Goal: Information Seeking & Learning: Get advice/opinions

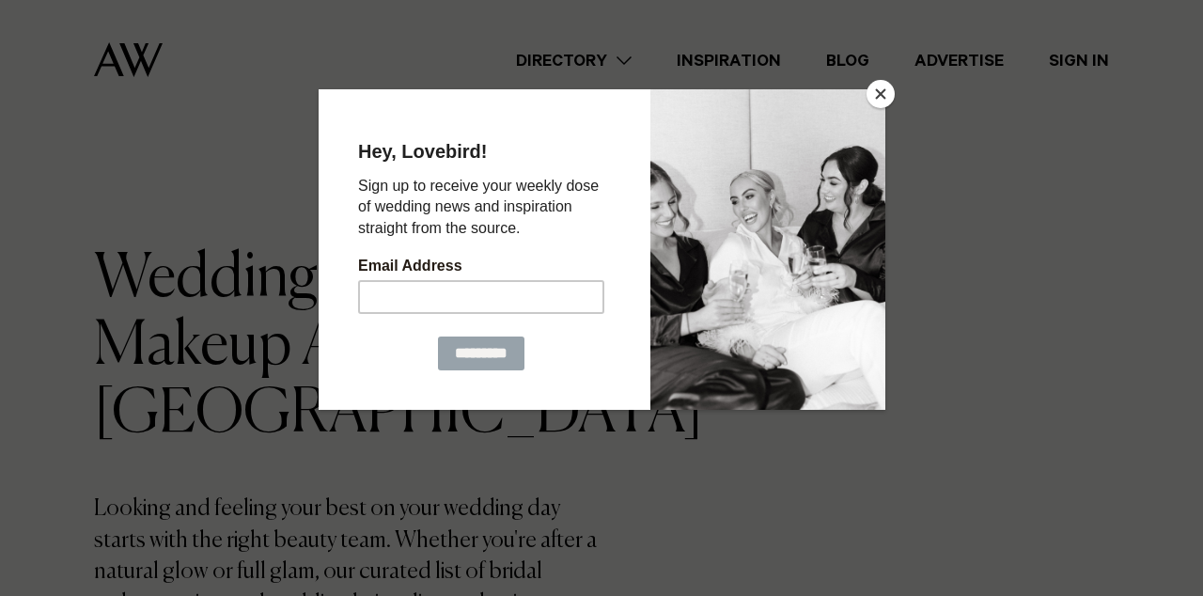
click at [875, 91] on button "Close" at bounding box center [881, 94] width 28 height 28
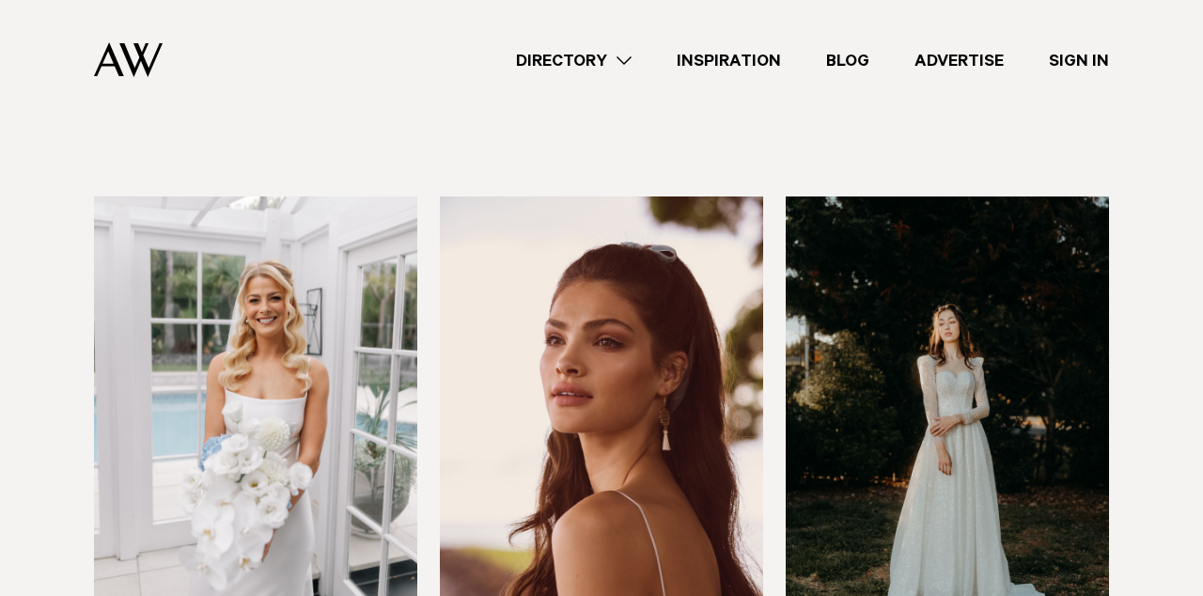
scroll to position [536, 0]
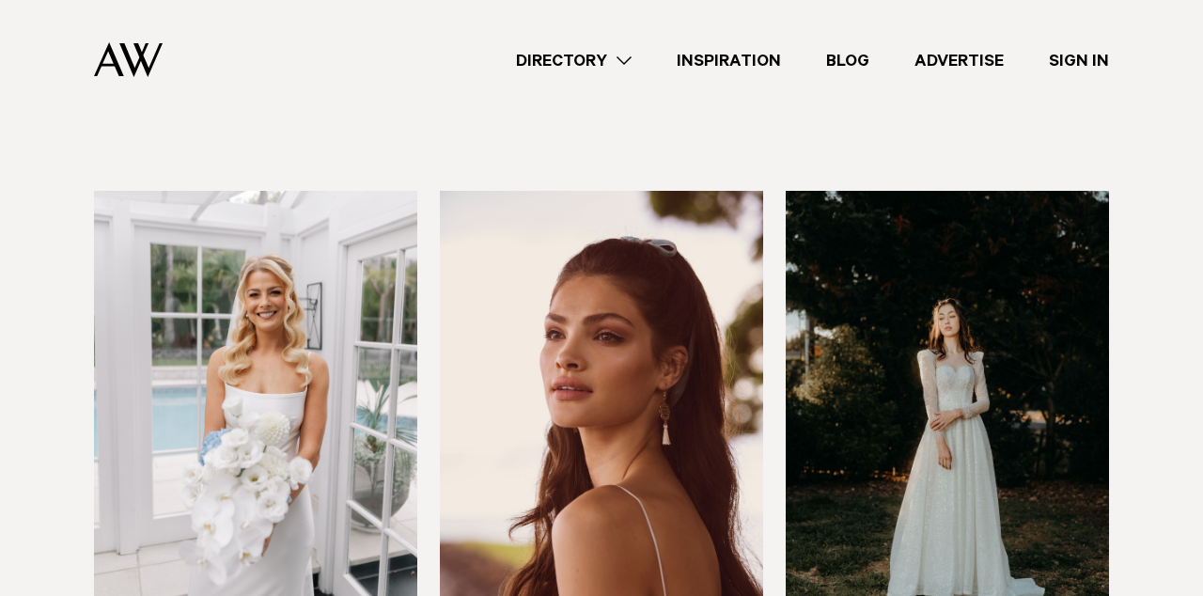
click at [380, 360] on img at bounding box center [255, 407] width 323 height 433
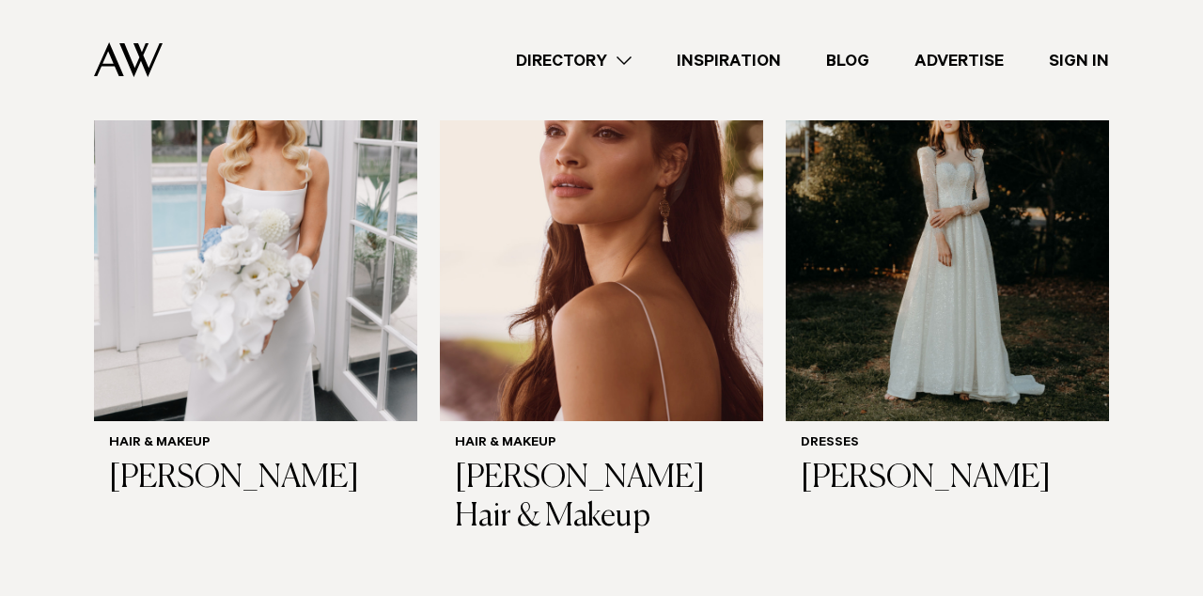
scroll to position [734, 0]
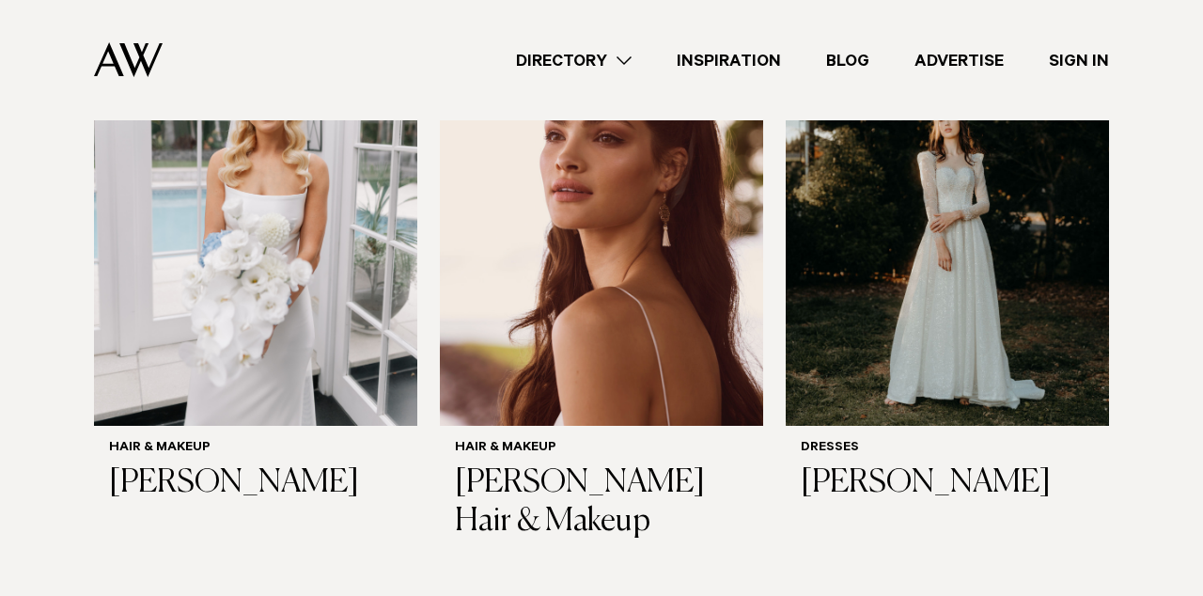
click at [622, 54] on link "Directory" at bounding box center [574, 60] width 161 height 25
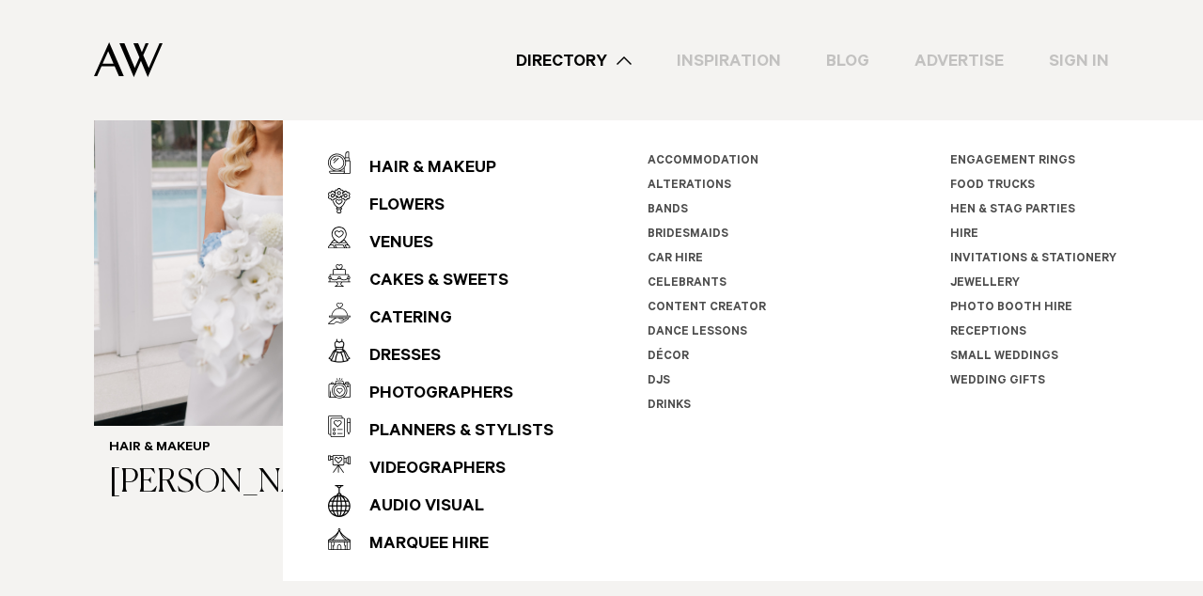
scroll to position [662, 0]
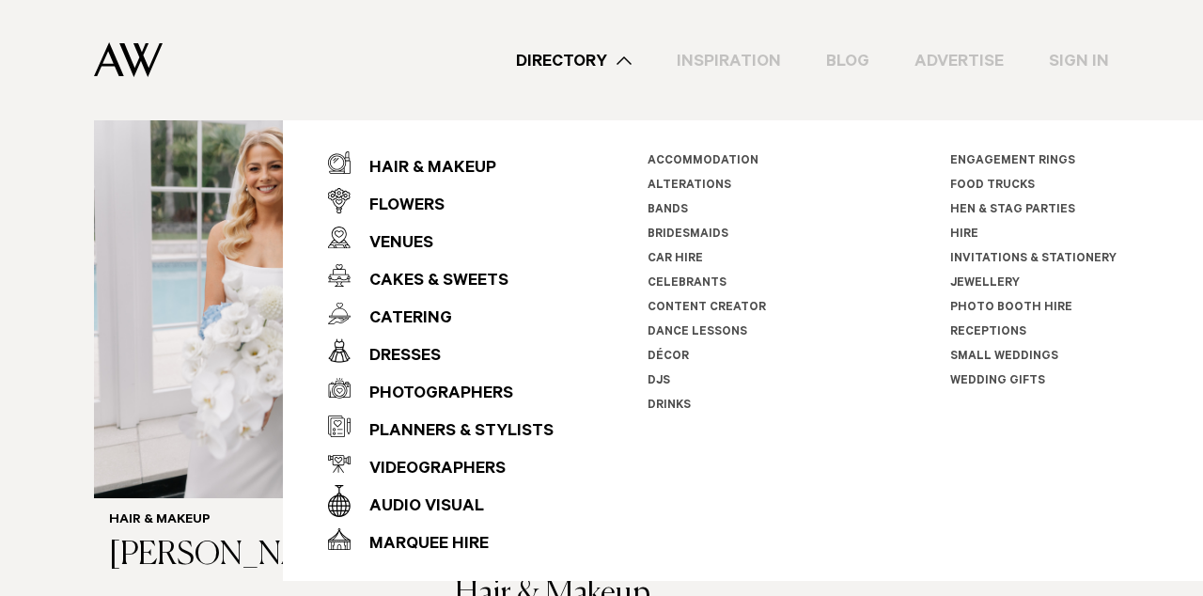
click at [391, 84] on div "Directory Hair & Makeup Flowers Venues Cakes & Sweets" at bounding box center [644, 60] width 932 height 120
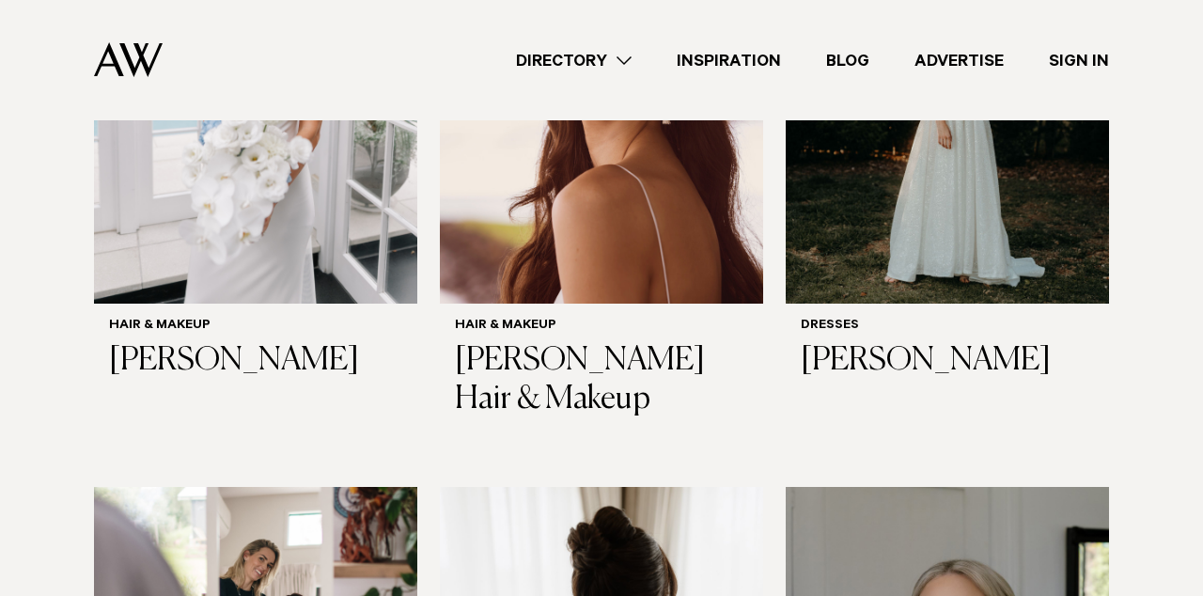
scroll to position [820, 0]
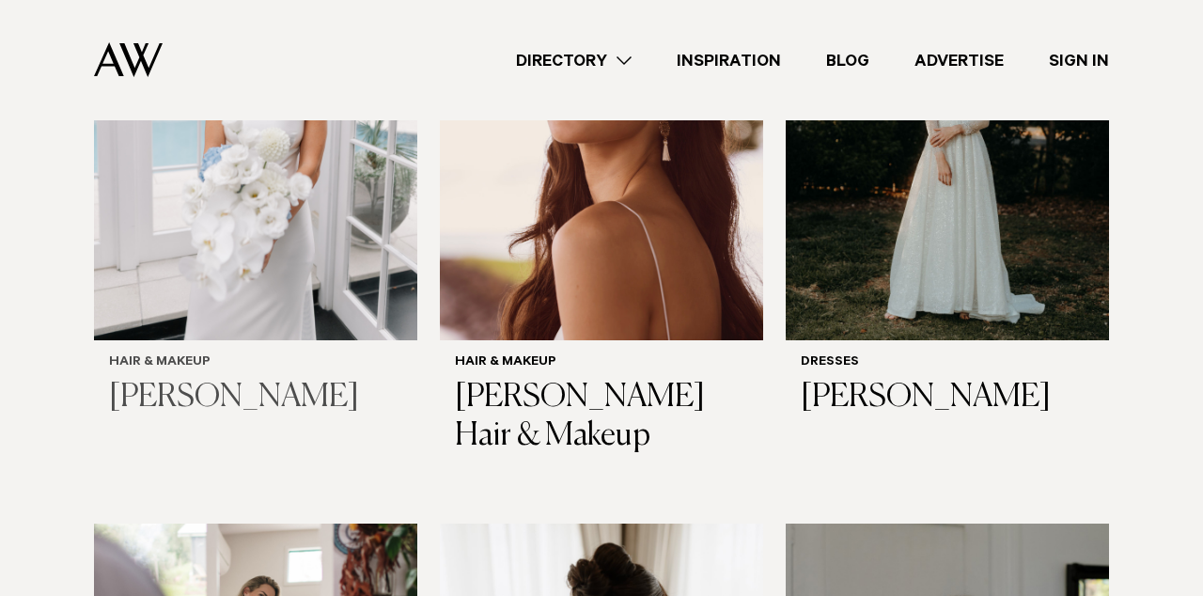
click at [176, 407] on h3 "Silvia Pieva" at bounding box center [255, 398] width 293 height 39
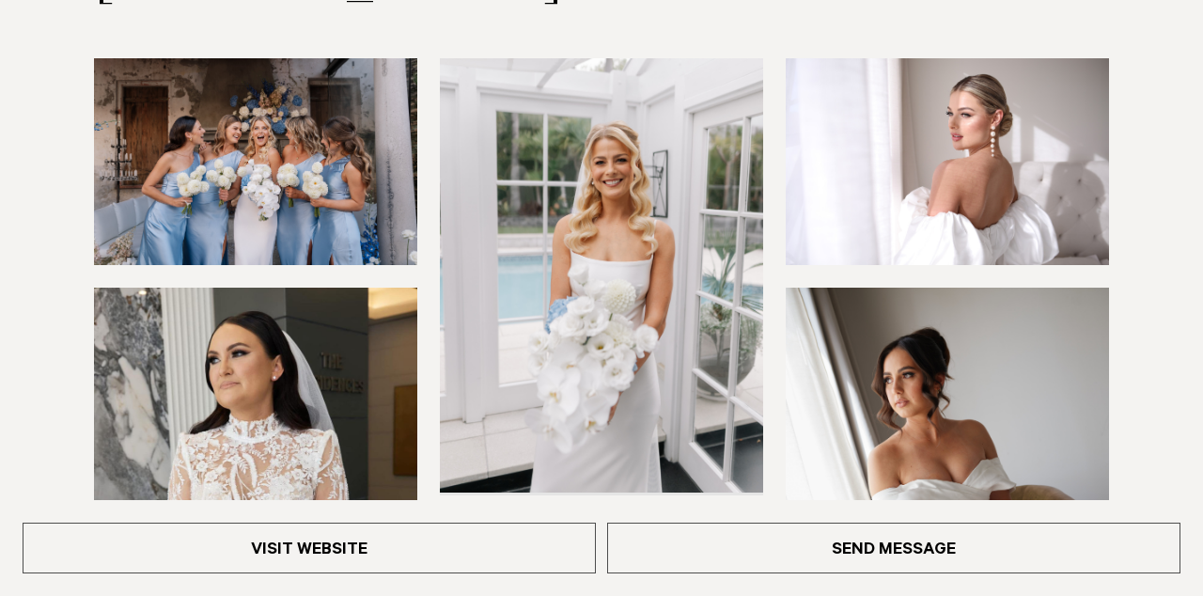
scroll to position [298, 0]
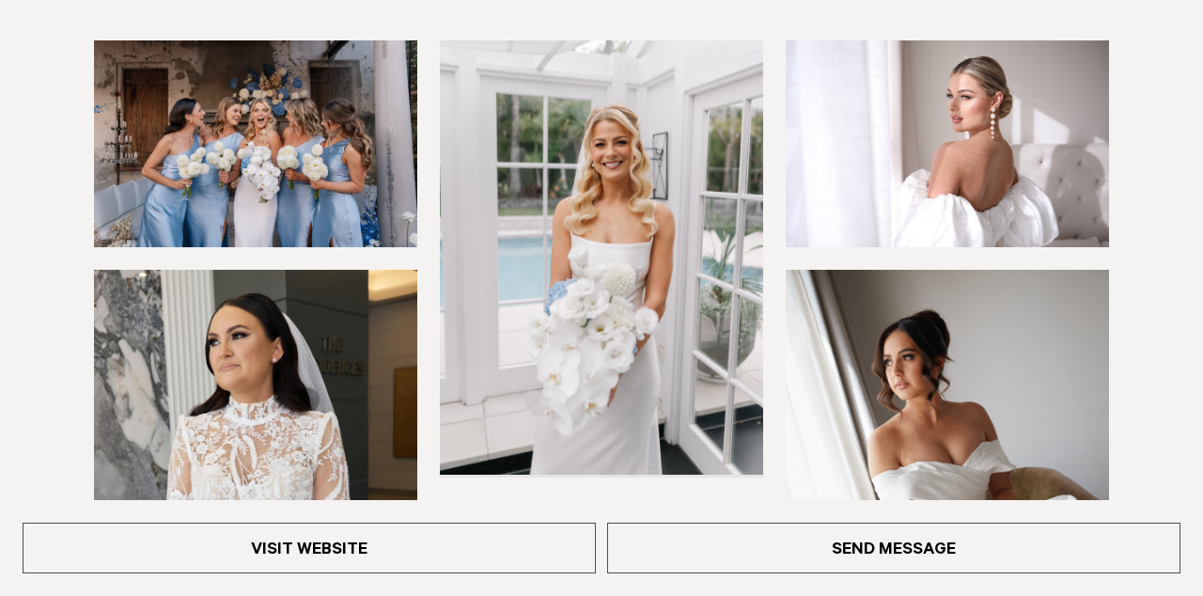
click at [617, 176] on img at bounding box center [601, 256] width 323 height 433
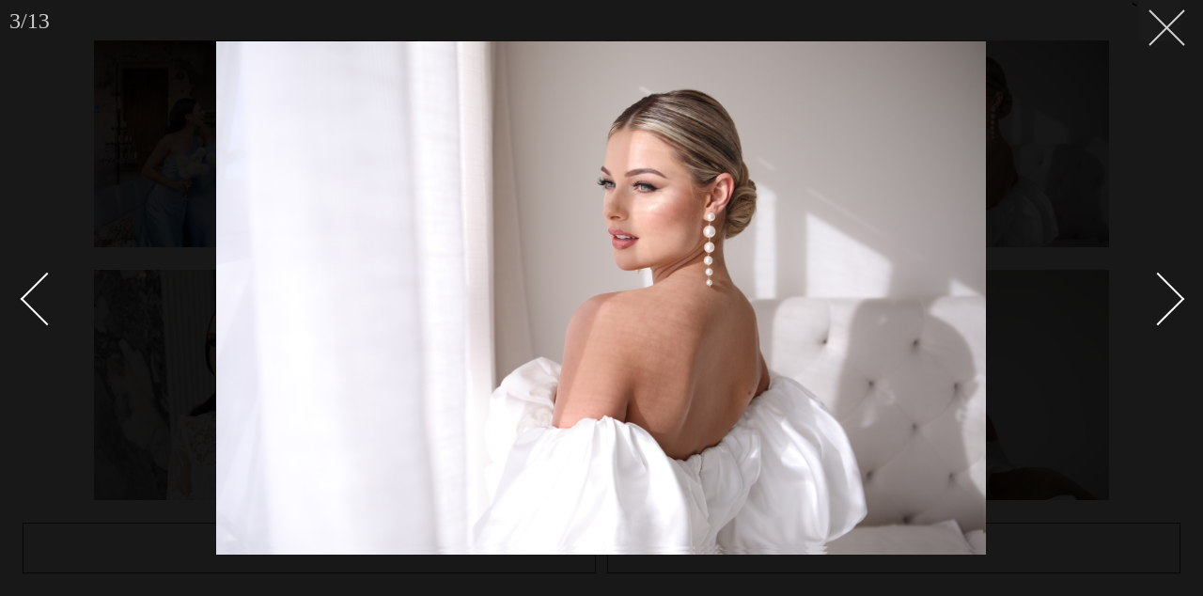
click at [1170, 30] on line at bounding box center [1167, 27] width 35 height 35
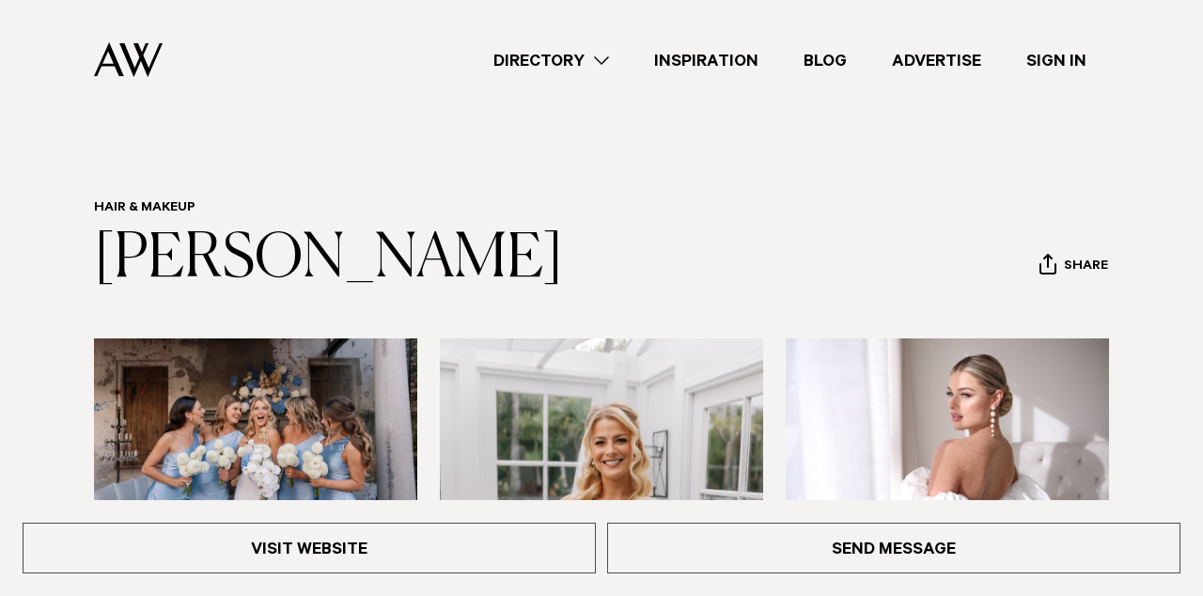
click at [599, 63] on link "Directory" at bounding box center [551, 60] width 161 height 25
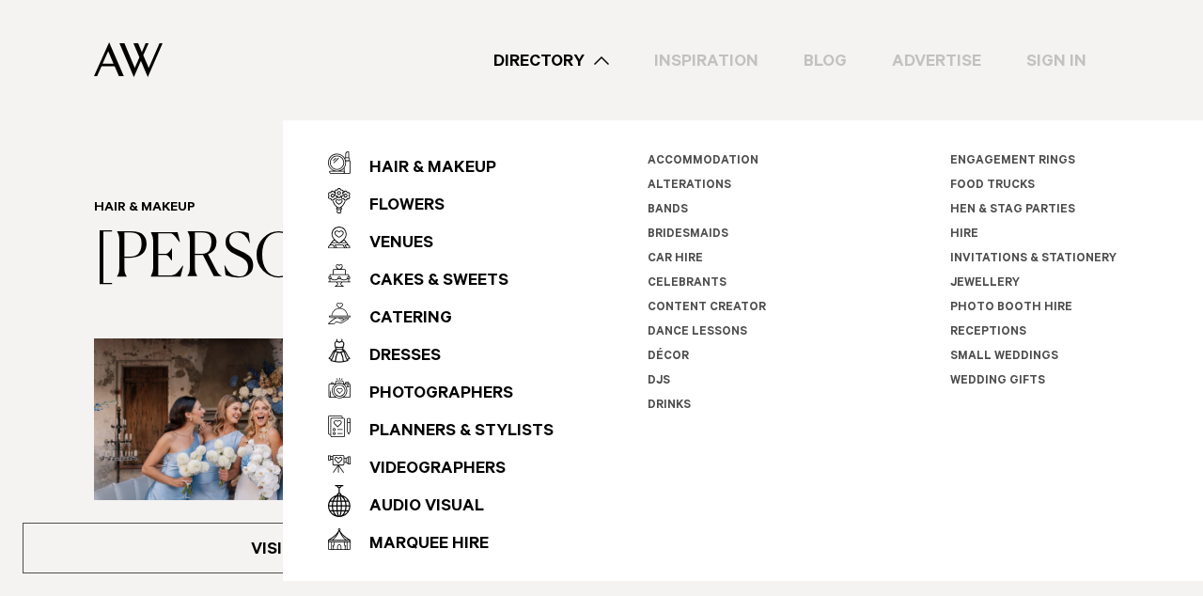
click at [291, 41] on div "Directory Hair & Makeup Flowers Venues Cakes & Sweets" at bounding box center [644, 60] width 932 height 120
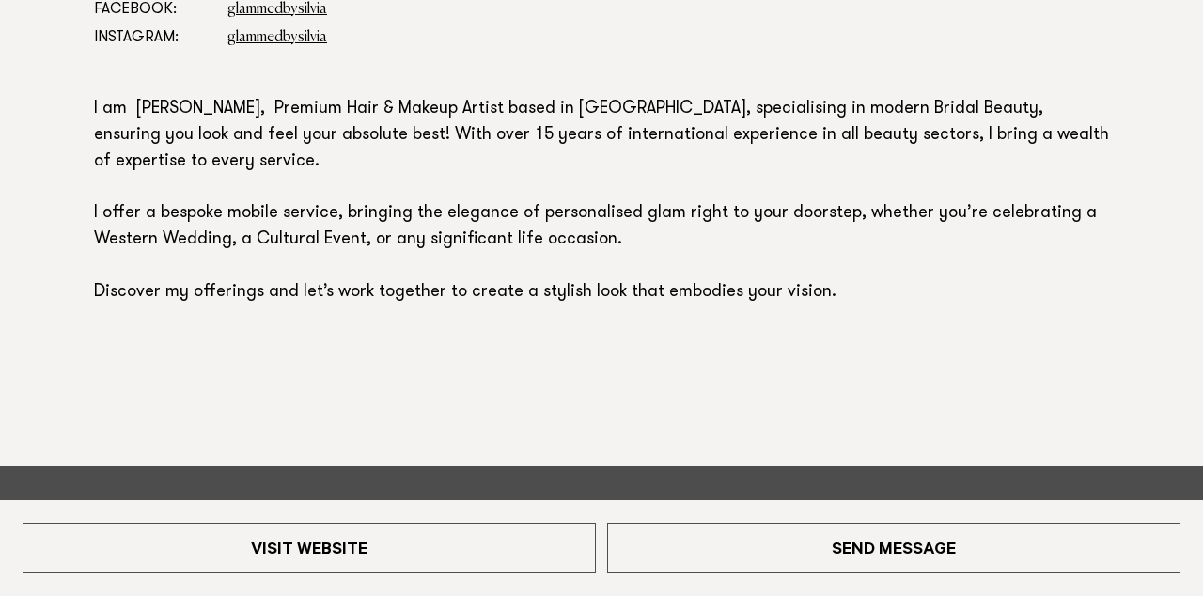
scroll to position [1401, 0]
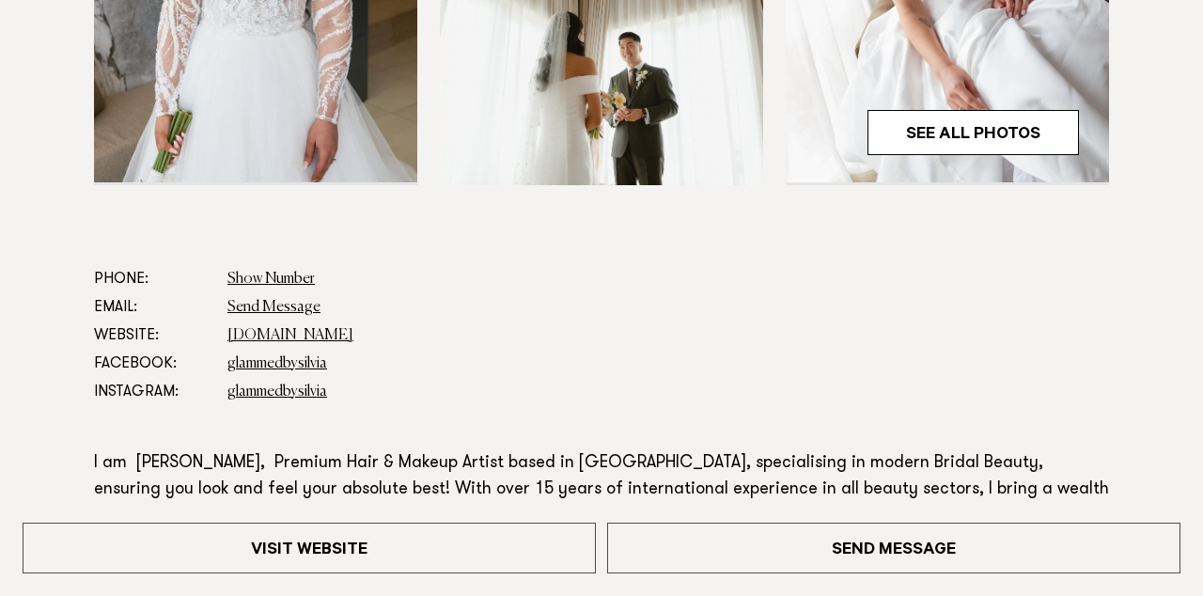
scroll to position [820, 0]
click at [279, 339] on link "silviapieva.co.nz" at bounding box center [291, 335] width 126 height 15
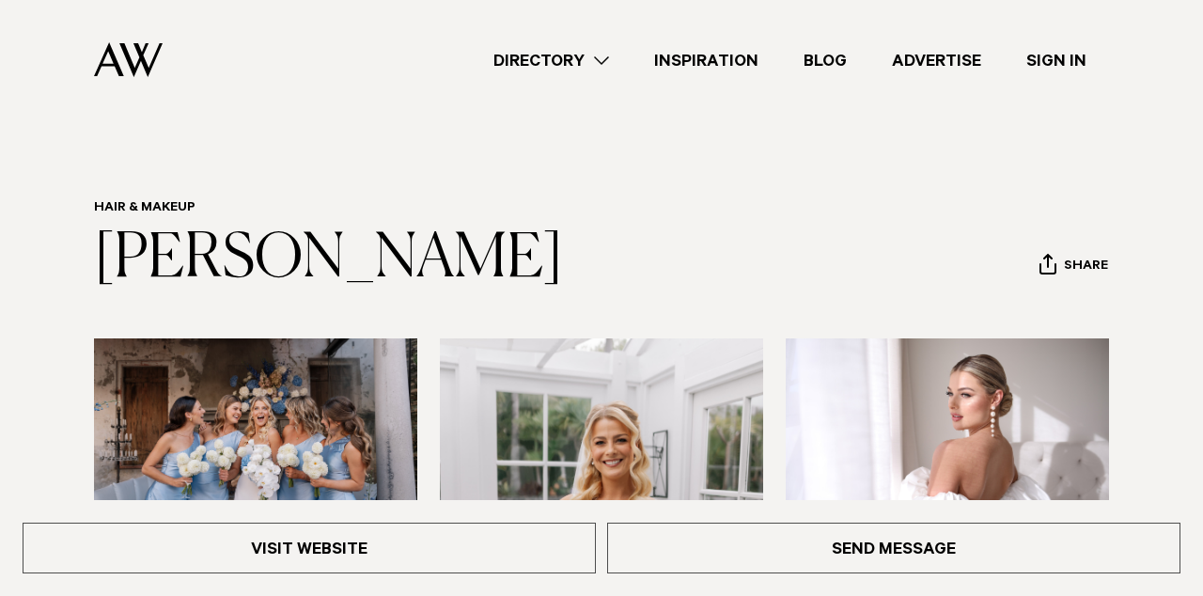
scroll to position [0, 0]
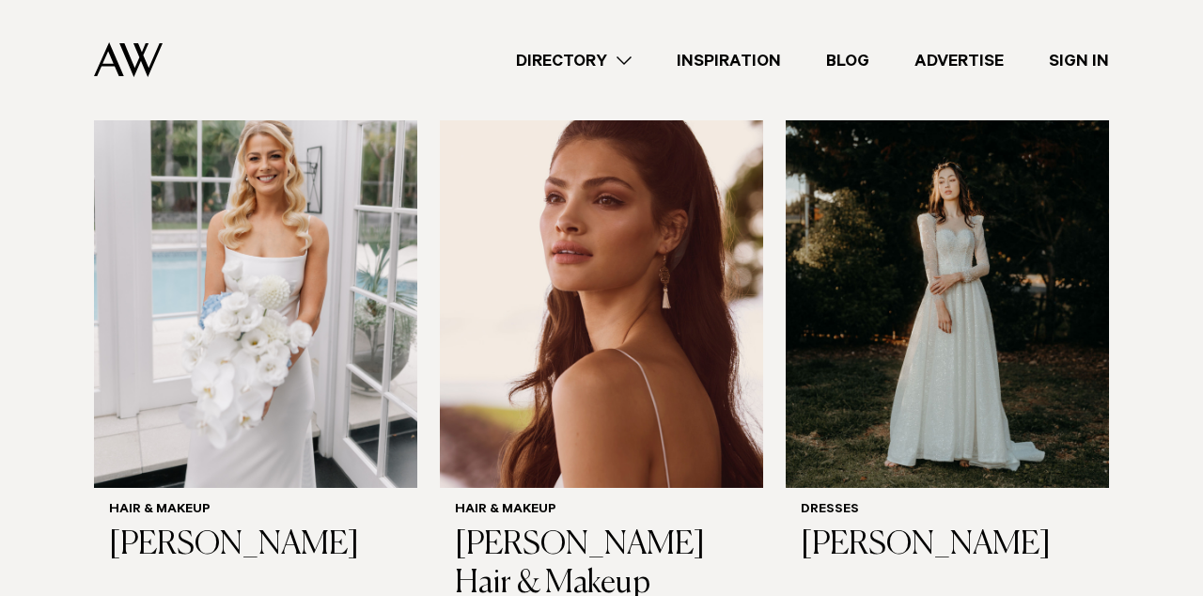
scroll to position [657, 0]
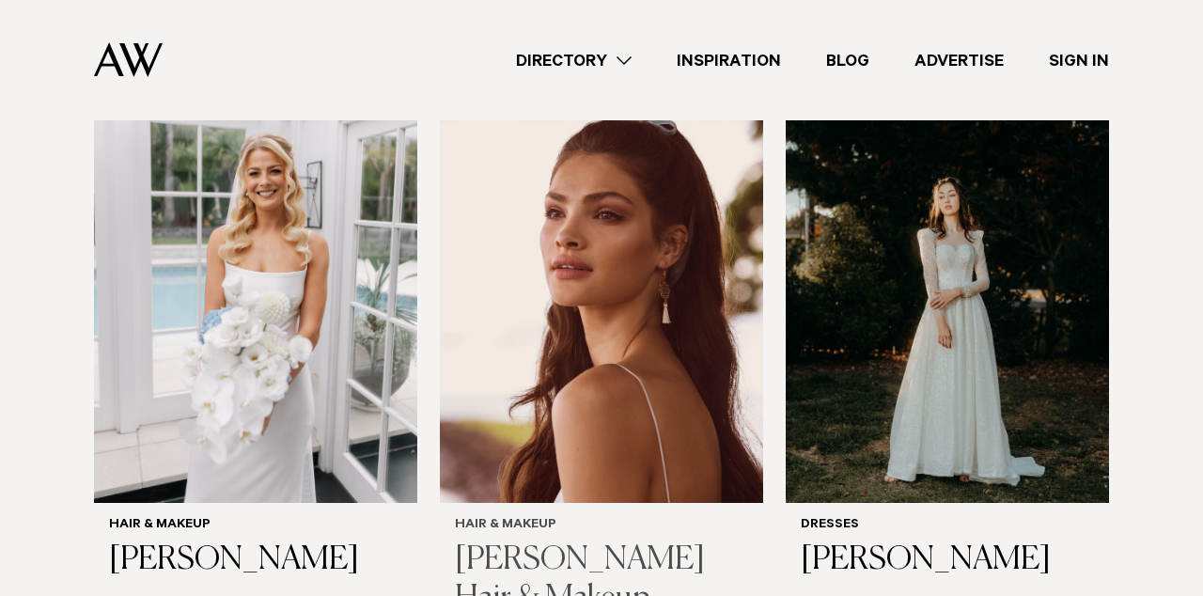
click at [537, 241] on img at bounding box center [601, 286] width 323 height 433
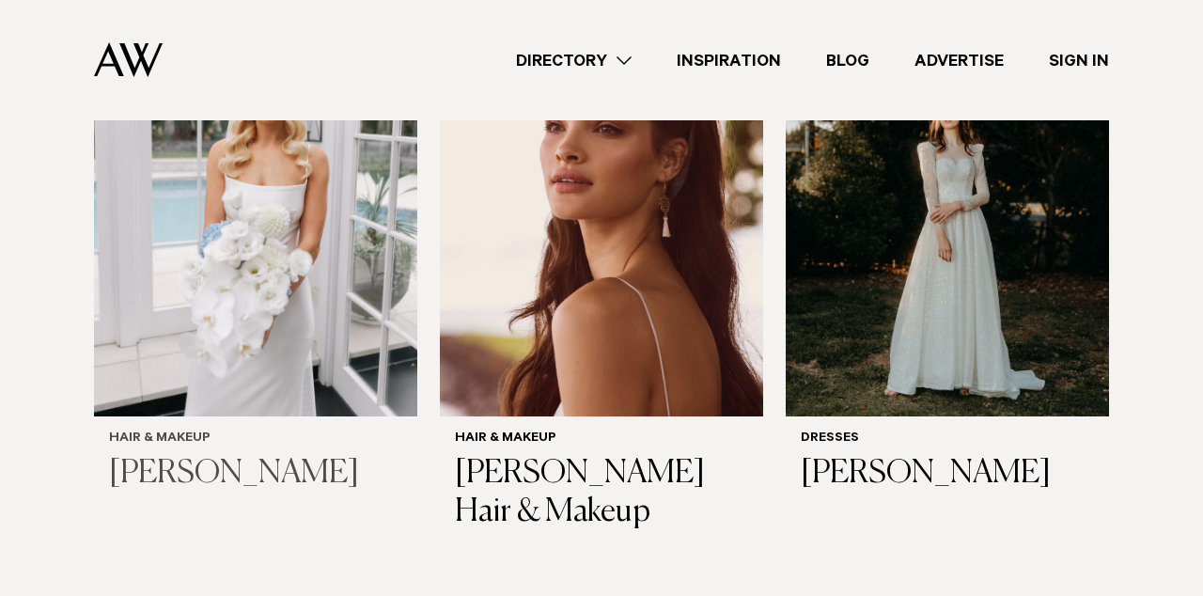
scroll to position [750, 0]
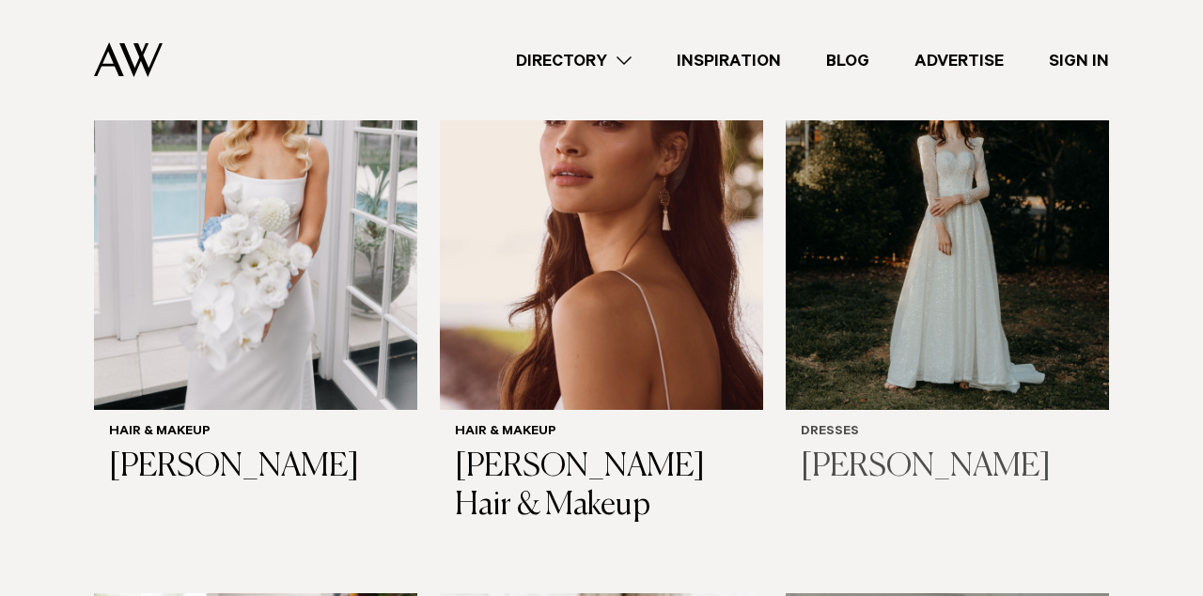
click at [903, 321] on img at bounding box center [947, 192] width 323 height 433
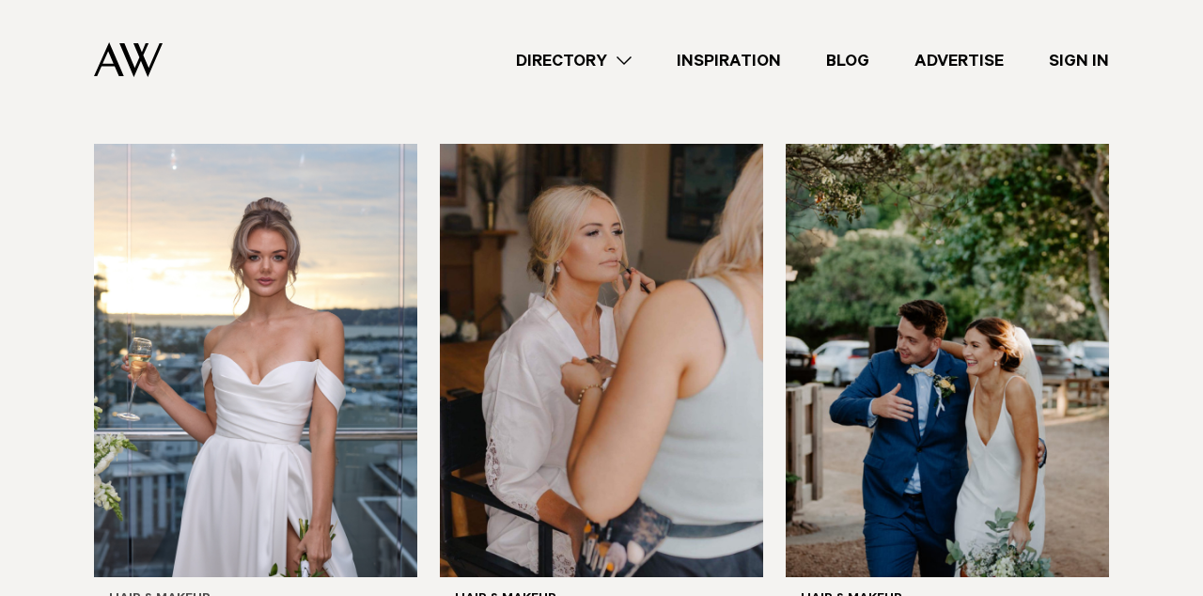
scroll to position [1816, 0]
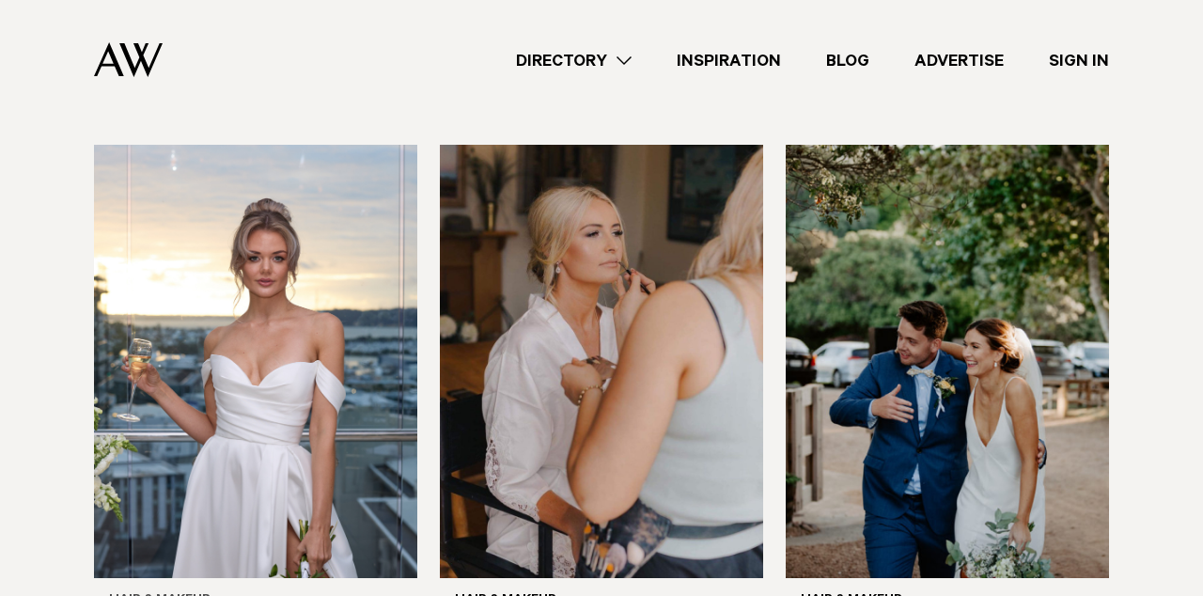
click at [229, 317] on img at bounding box center [255, 361] width 323 height 433
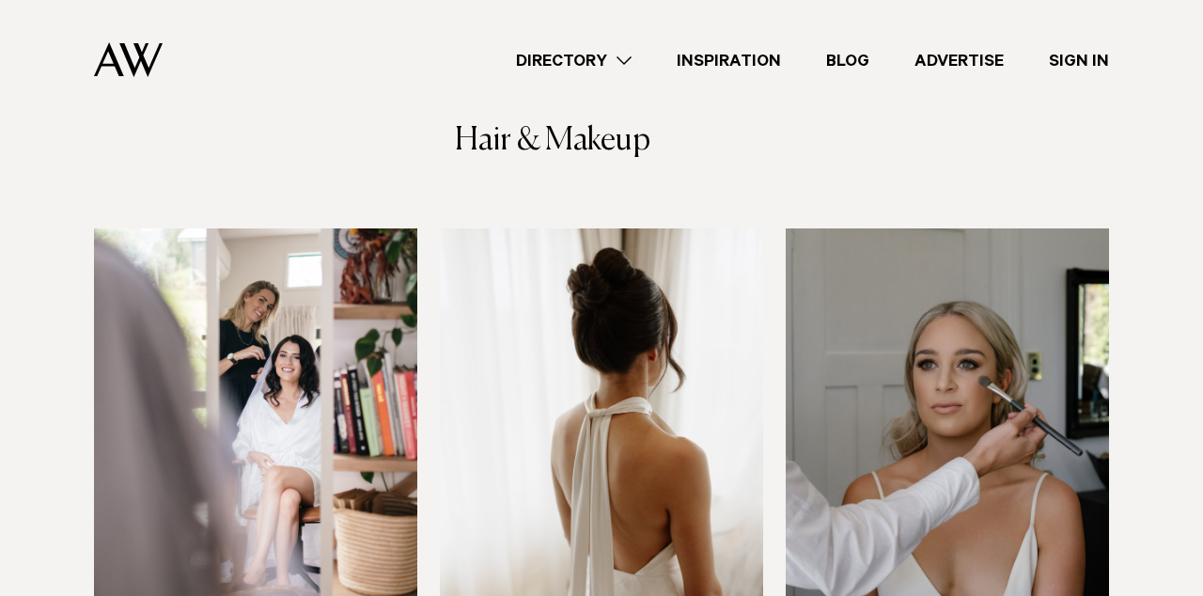
scroll to position [1117, 0]
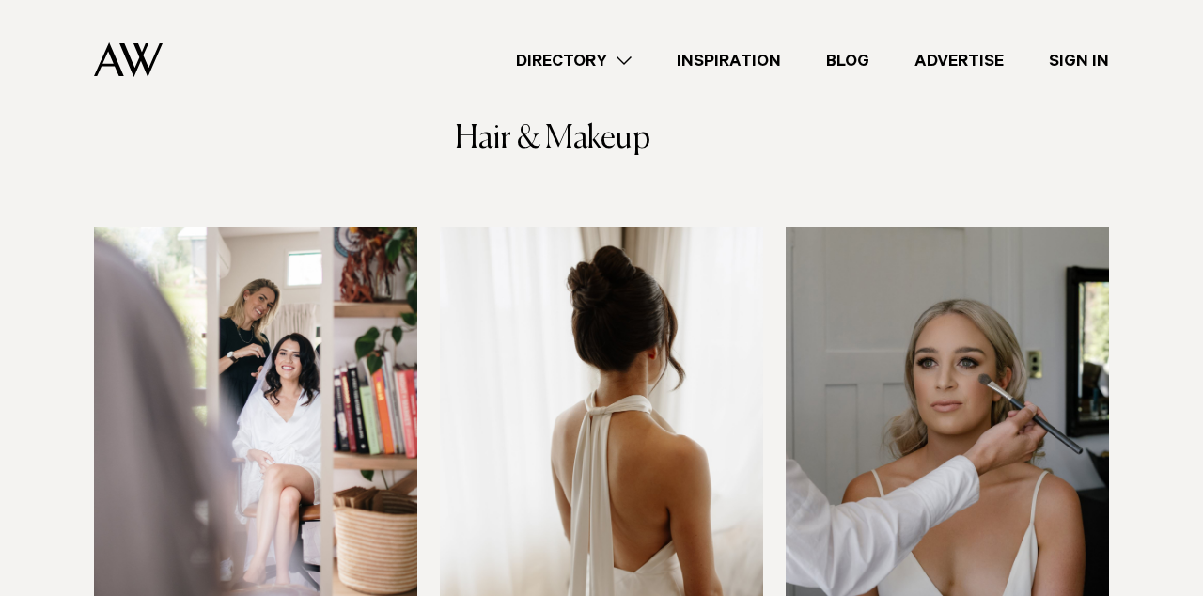
click at [260, 305] on img at bounding box center [255, 443] width 323 height 433
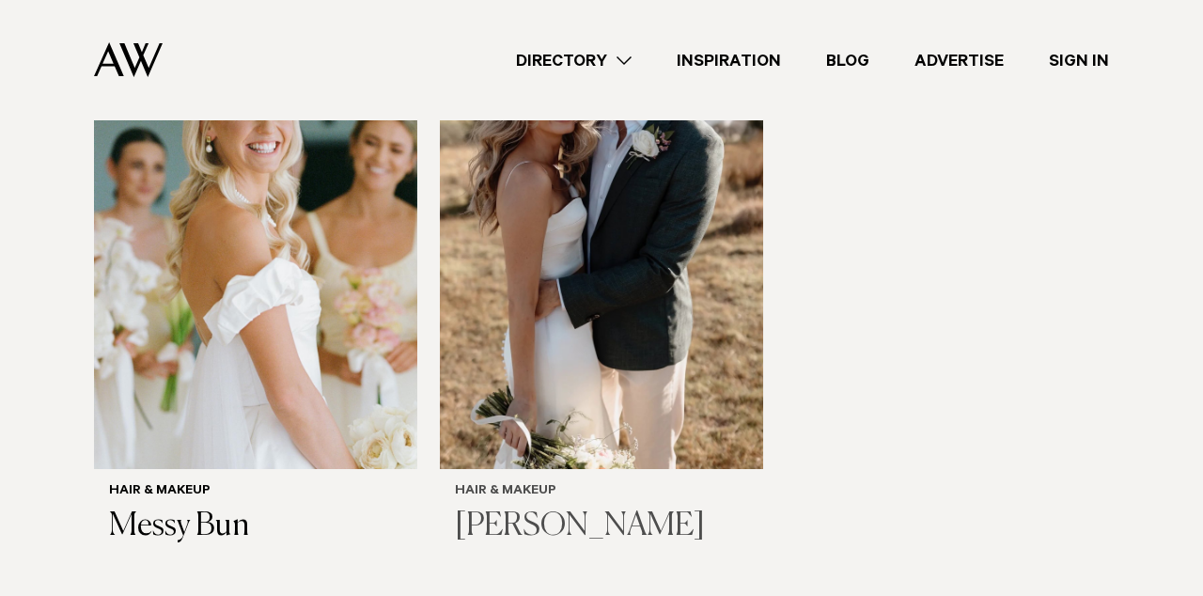
scroll to position [4535, 0]
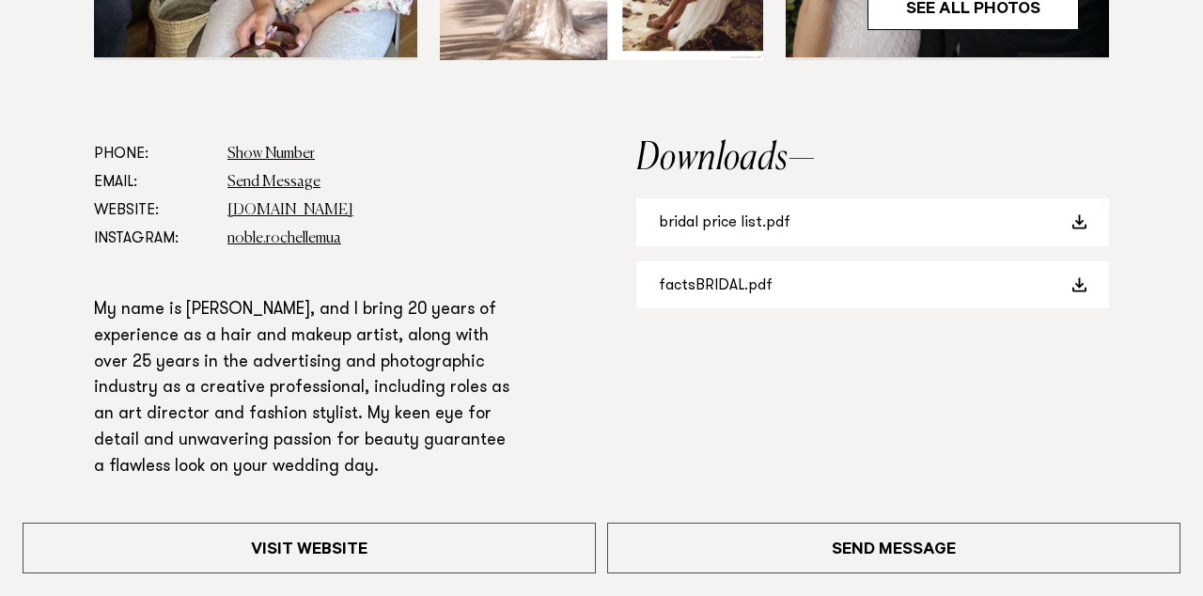
scroll to position [1014, 0]
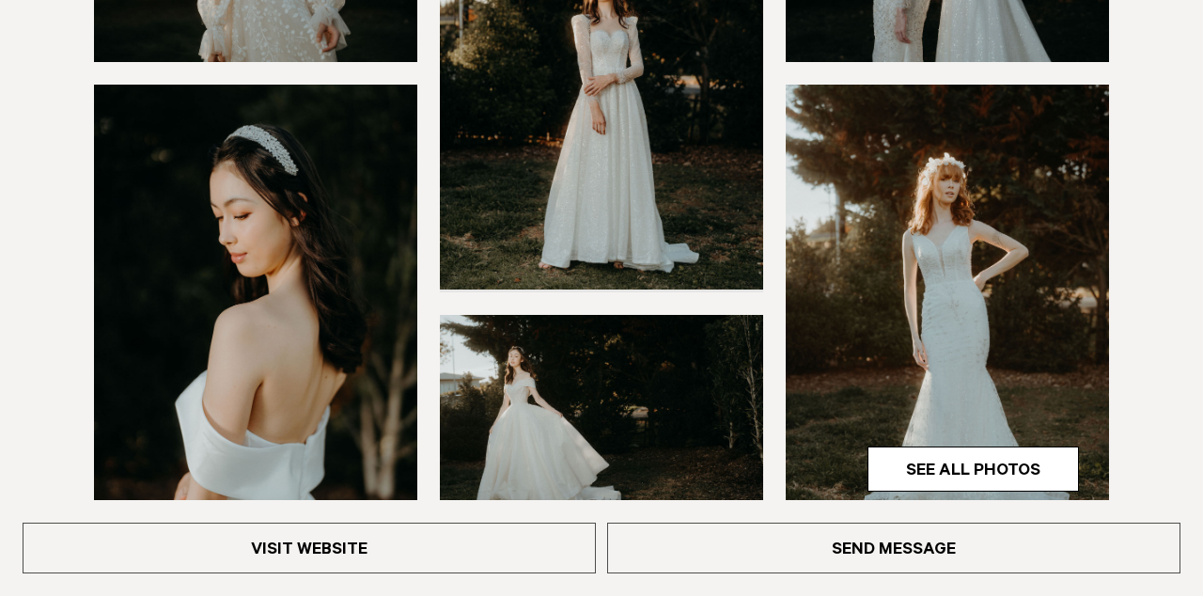
scroll to position [484, 0]
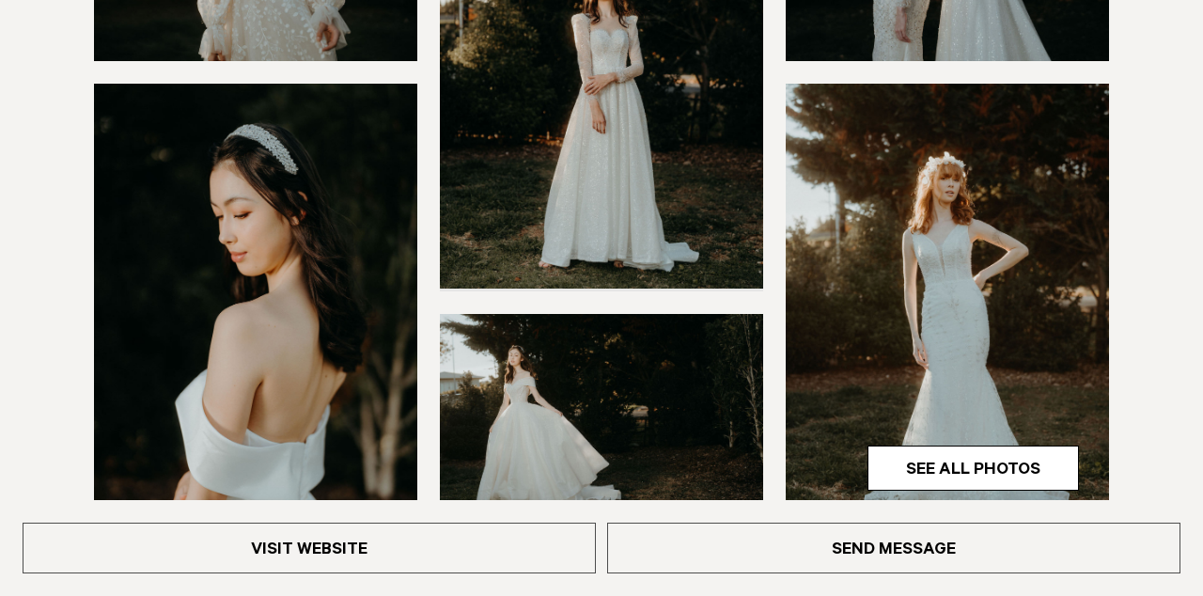
click at [258, 185] on img at bounding box center [255, 300] width 323 height 433
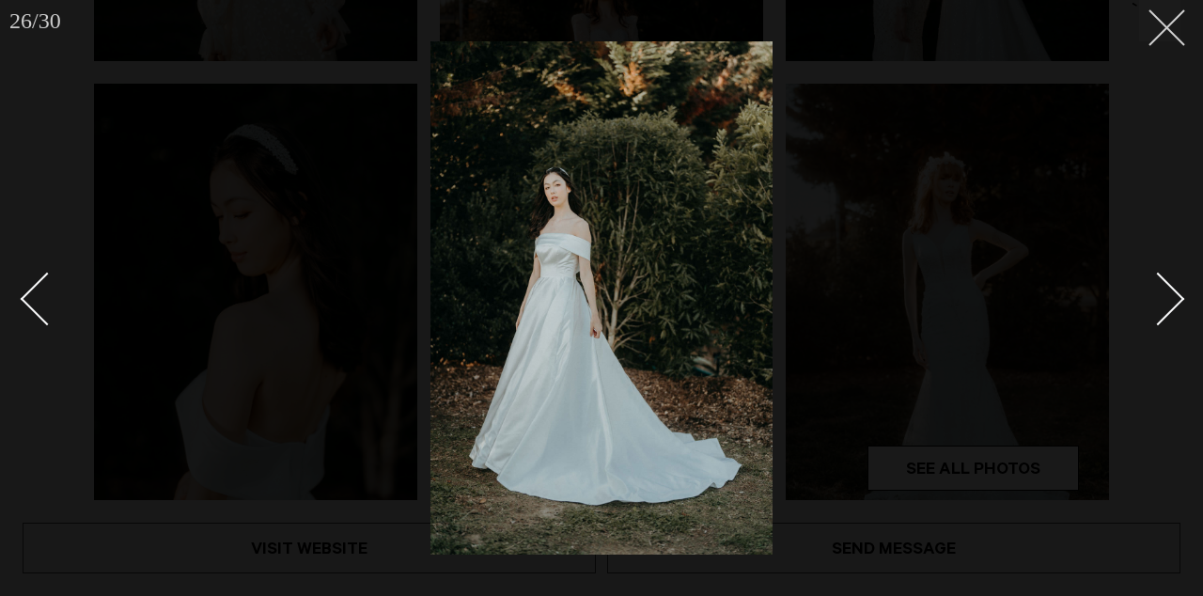
click at [1169, 31] on icon at bounding box center [1160, 20] width 23 height 23
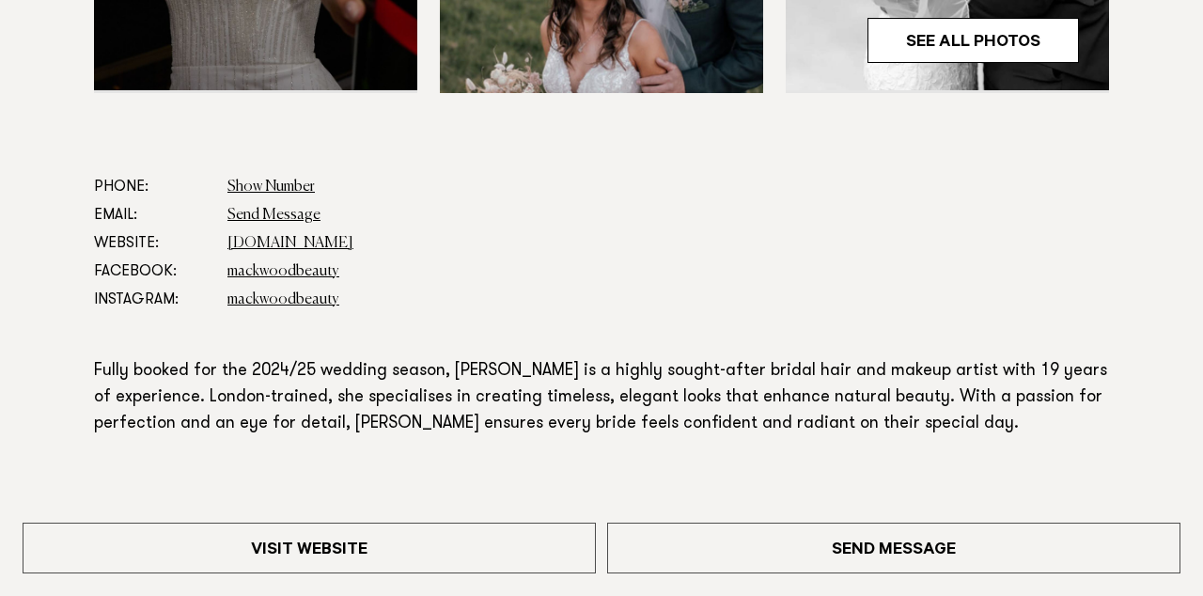
scroll to position [923, 0]
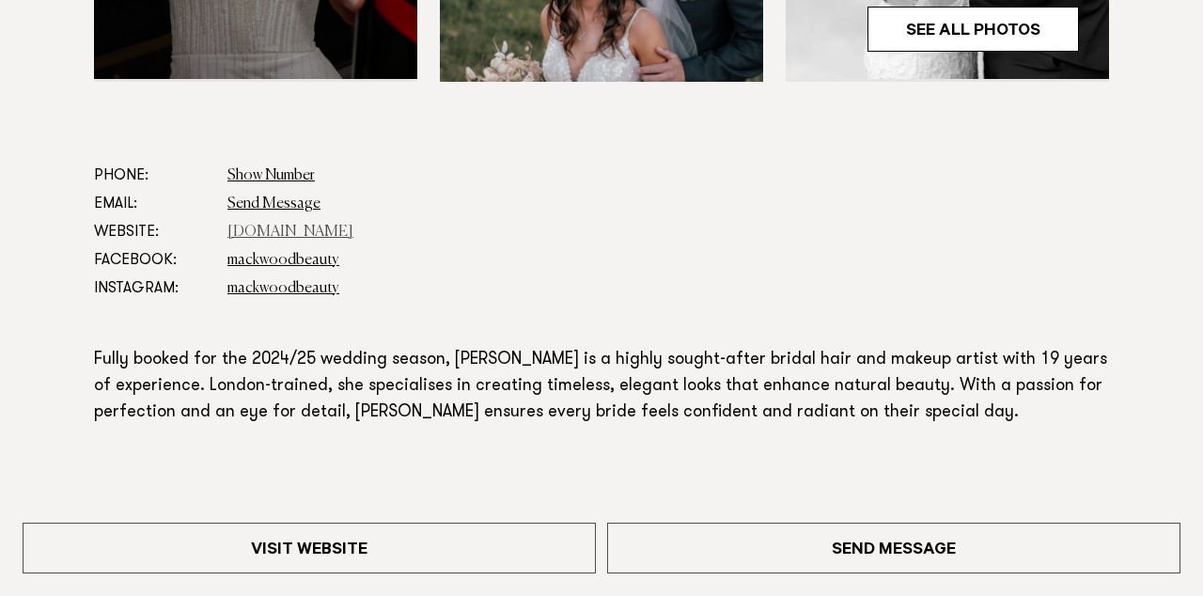
click at [265, 228] on link "[DOMAIN_NAME]" at bounding box center [291, 232] width 126 height 15
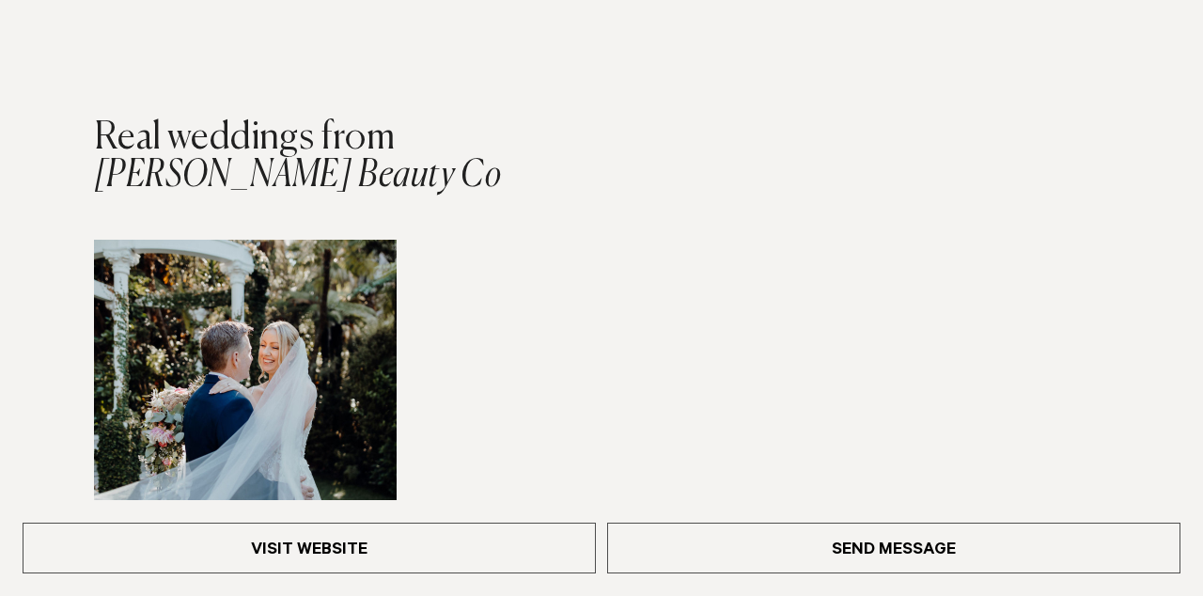
scroll to position [1614, 0]
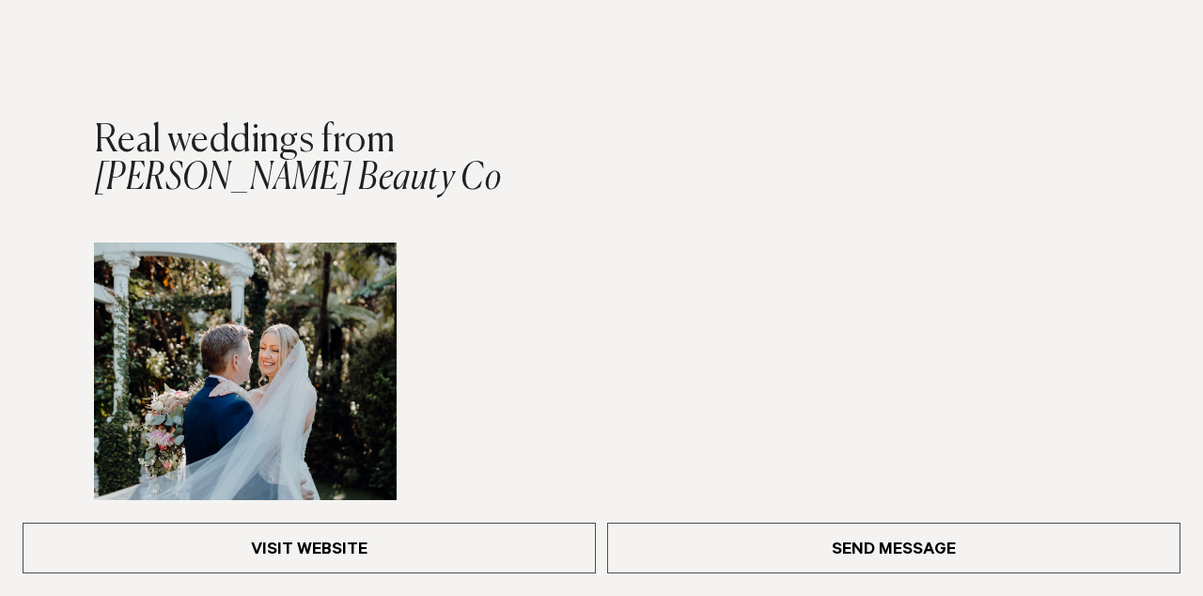
click at [262, 275] on img "1 / 1" at bounding box center [245, 394] width 303 height 303
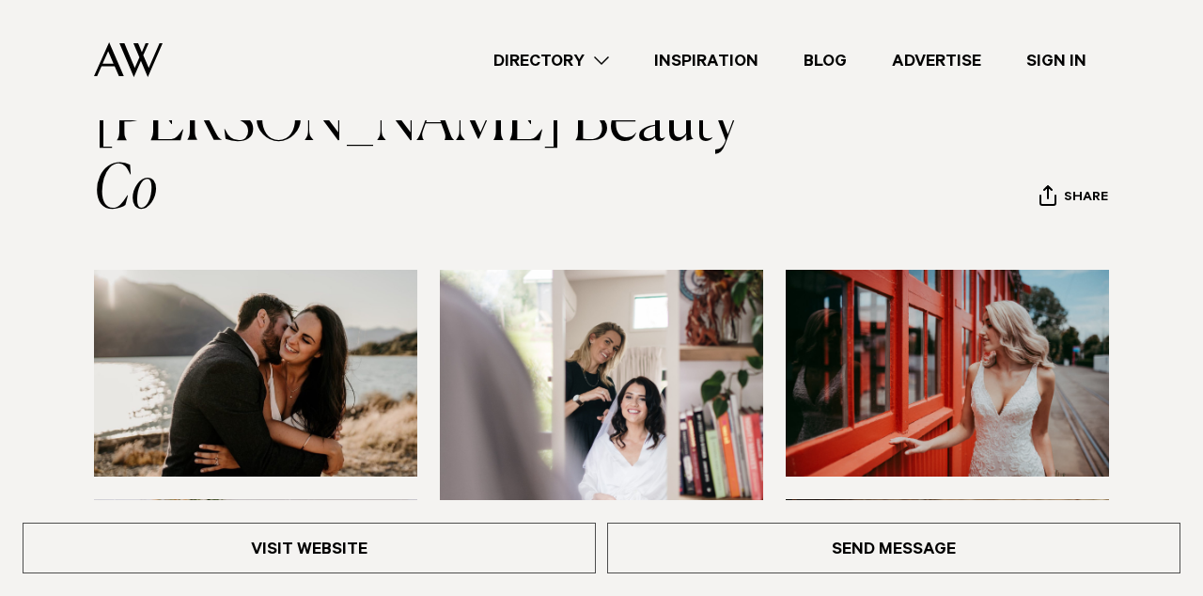
scroll to position [134, 0]
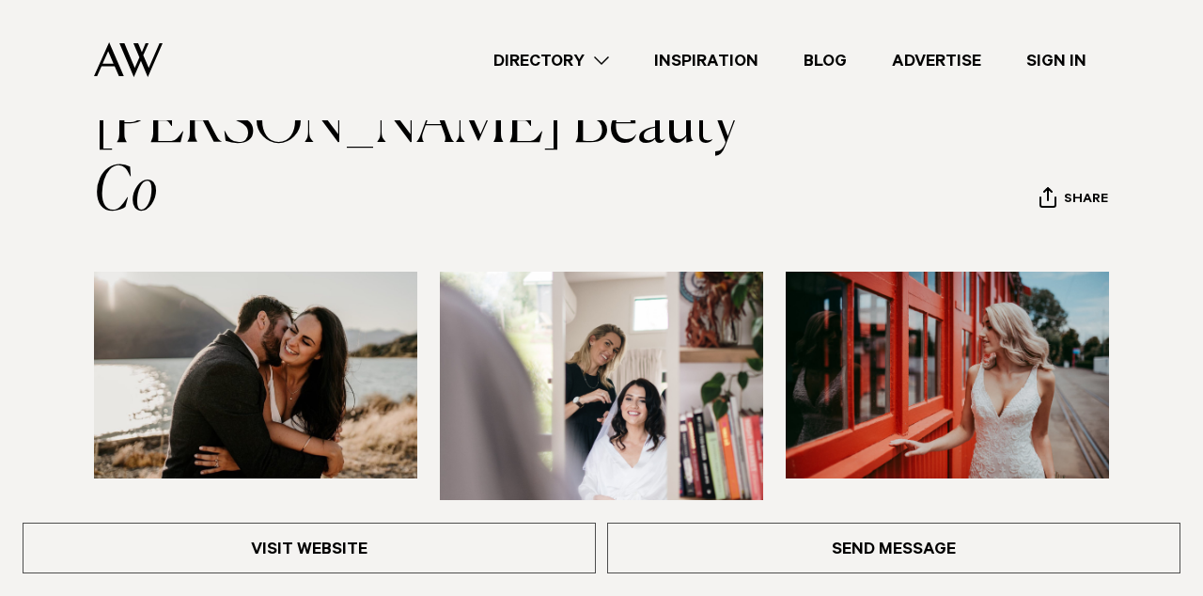
click at [188, 272] on img at bounding box center [255, 375] width 323 height 207
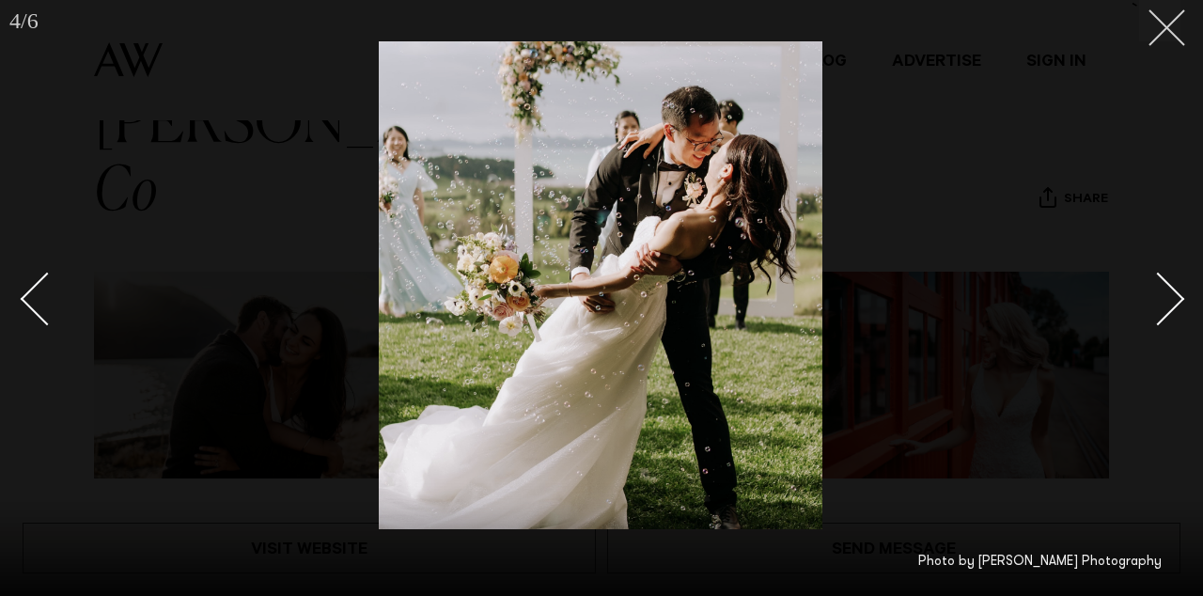
click at [1176, 32] on button at bounding box center [1160, 20] width 41 height 41
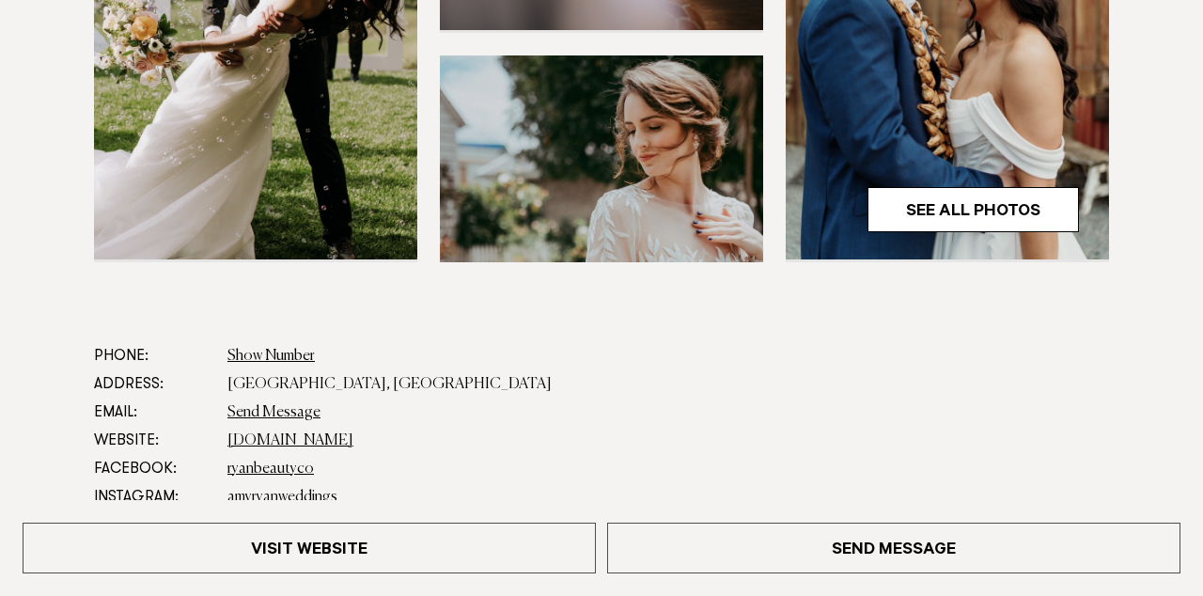
scroll to position [829, 0]
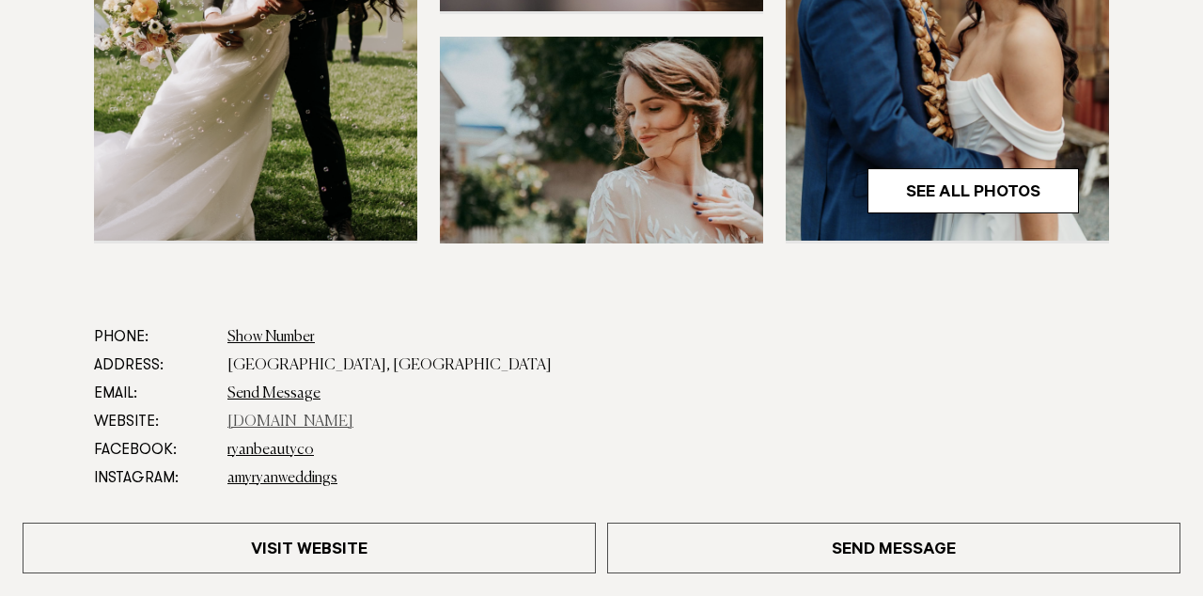
click at [305, 415] on link "[DOMAIN_NAME]" at bounding box center [291, 422] width 126 height 15
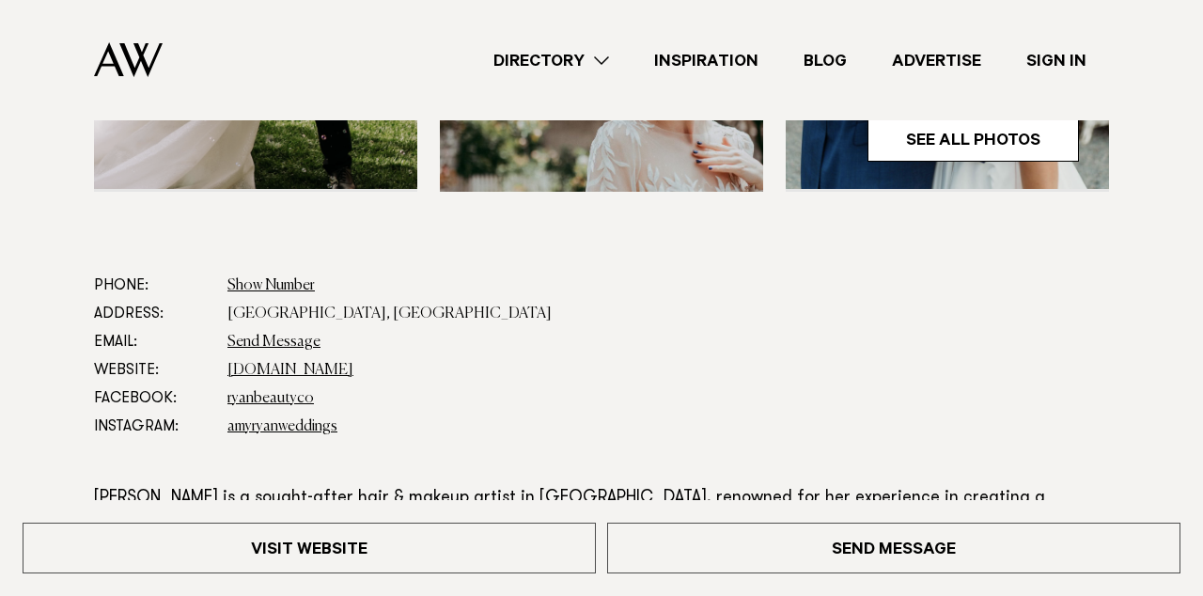
scroll to position [215, 0]
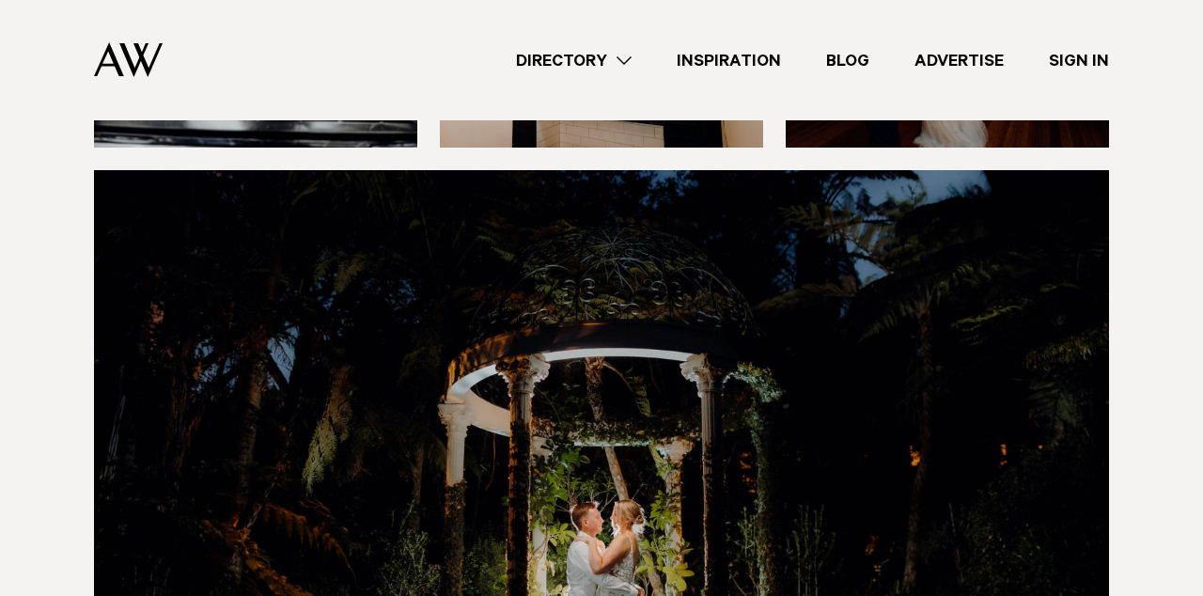
scroll to position [8301, 0]
